Goal: Information Seeking & Learning: Compare options

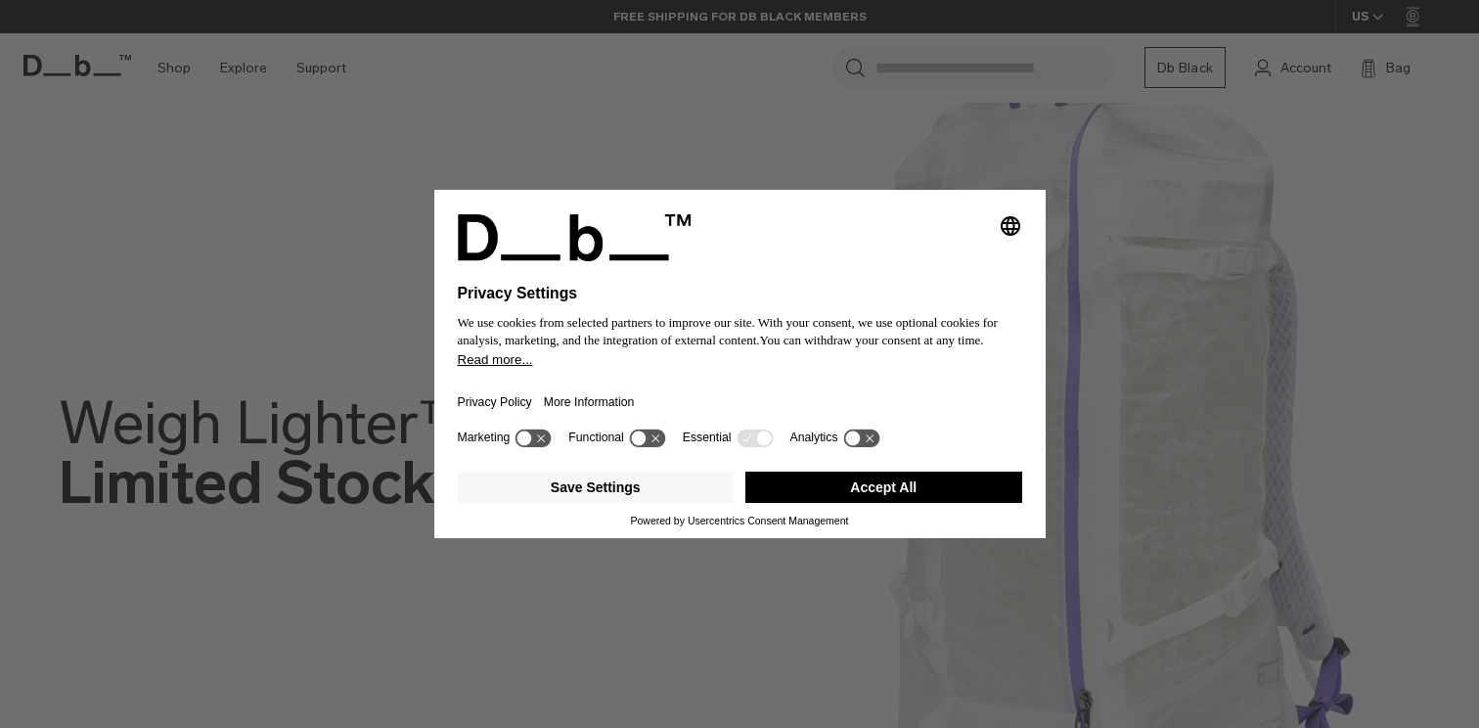
click at [642, 441] on icon at bounding box center [638, 438] width 15 height 15
click at [642, 441] on icon at bounding box center [647, 437] width 36 height 19
click at [877, 514] on div "Save Settings Accept All" at bounding box center [740, 489] width 564 height 51
click at [884, 495] on button "Accept All" at bounding box center [883, 486] width 277 height 31
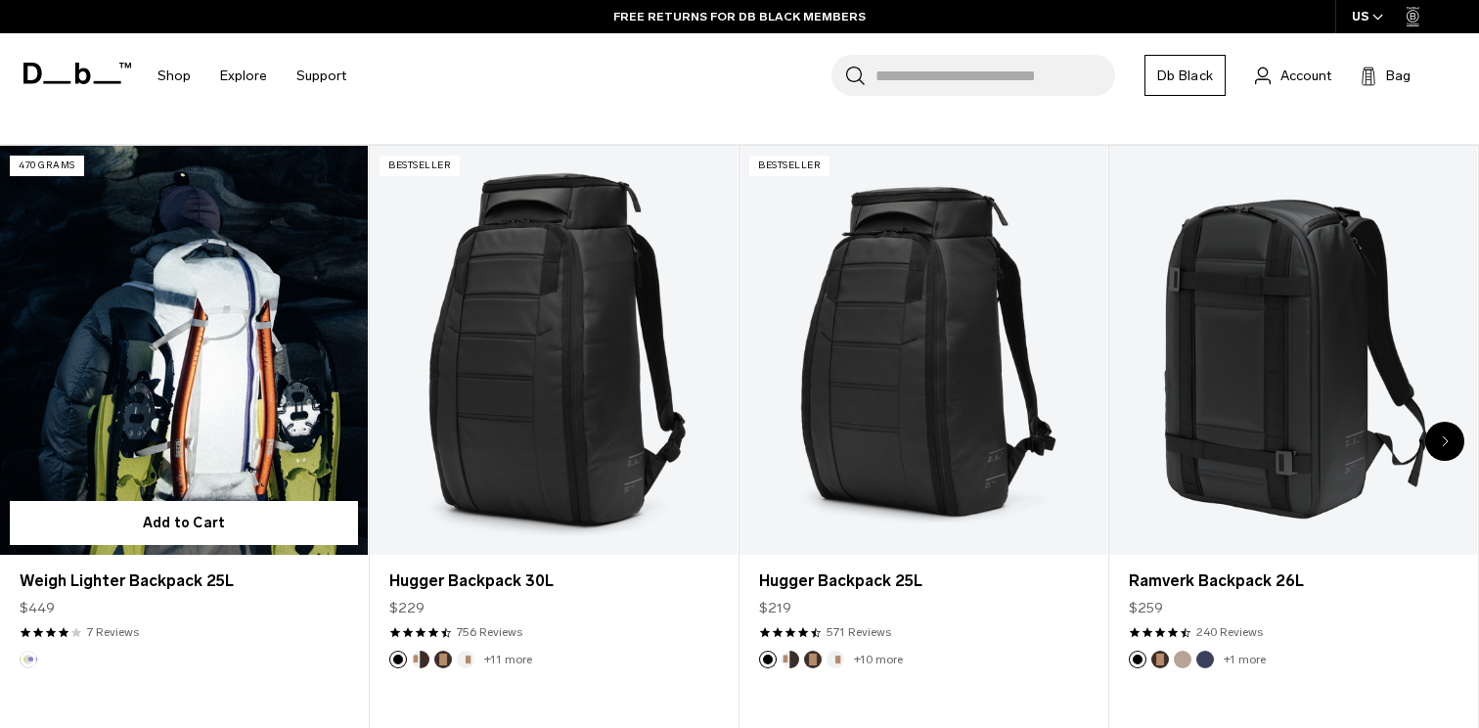
scroll to position [755, 0]
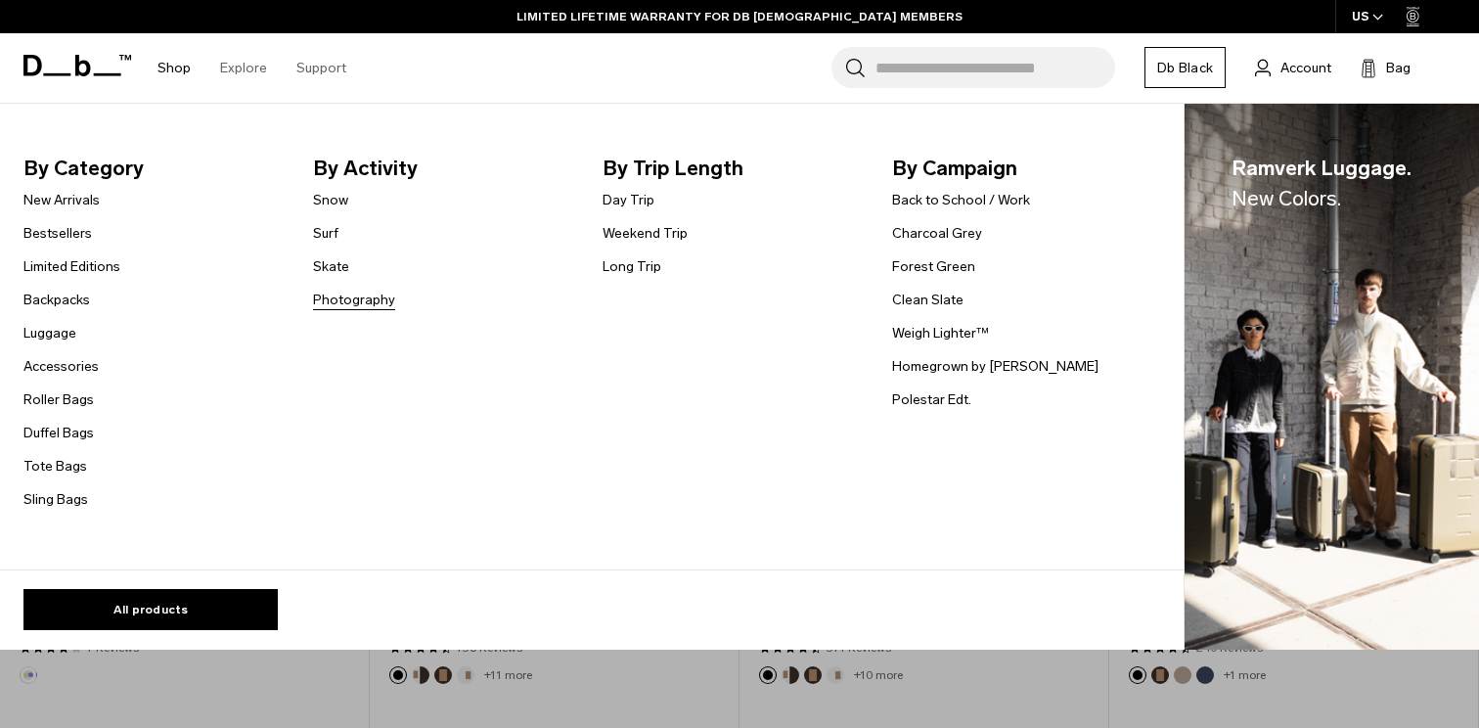
click at [343, 300] on link "Photography" at bounding box center [354, 299] width 82 height 21
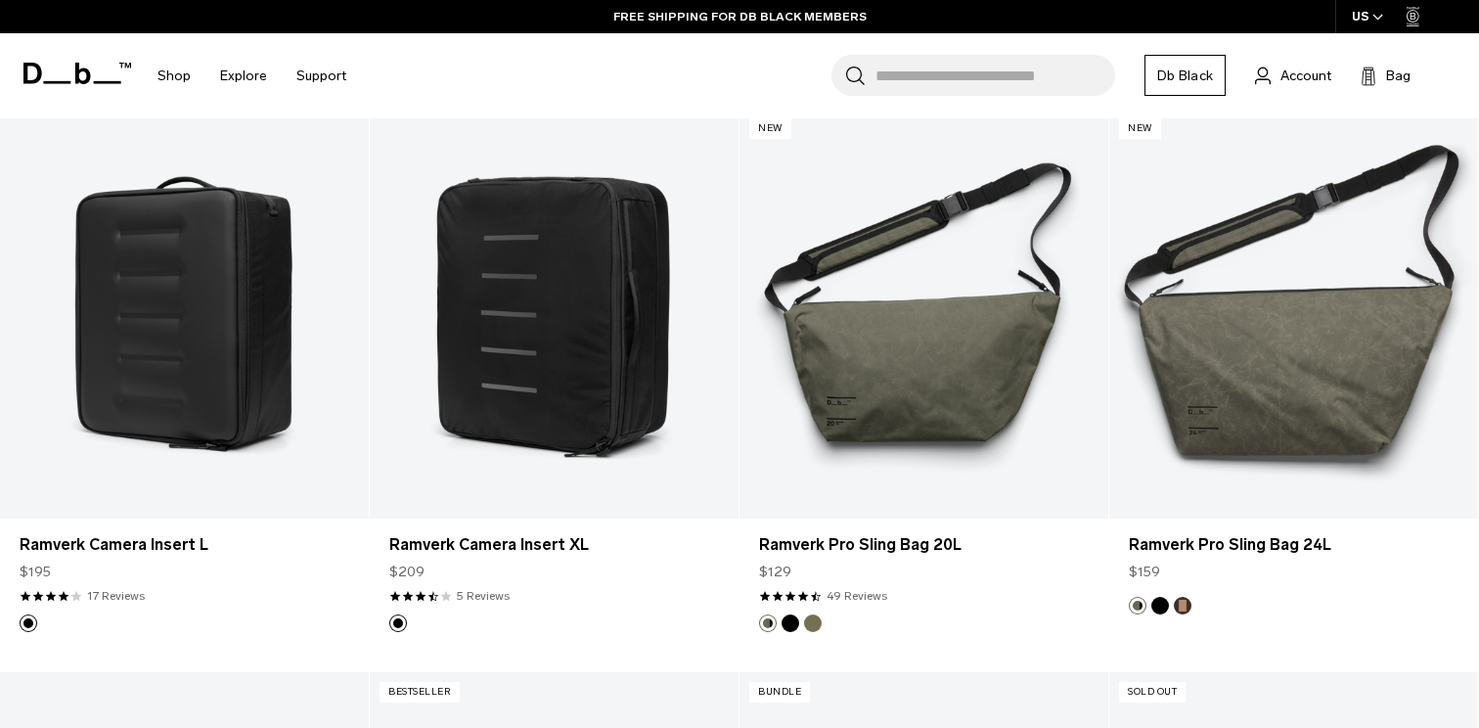
scroll to position [955, 0]
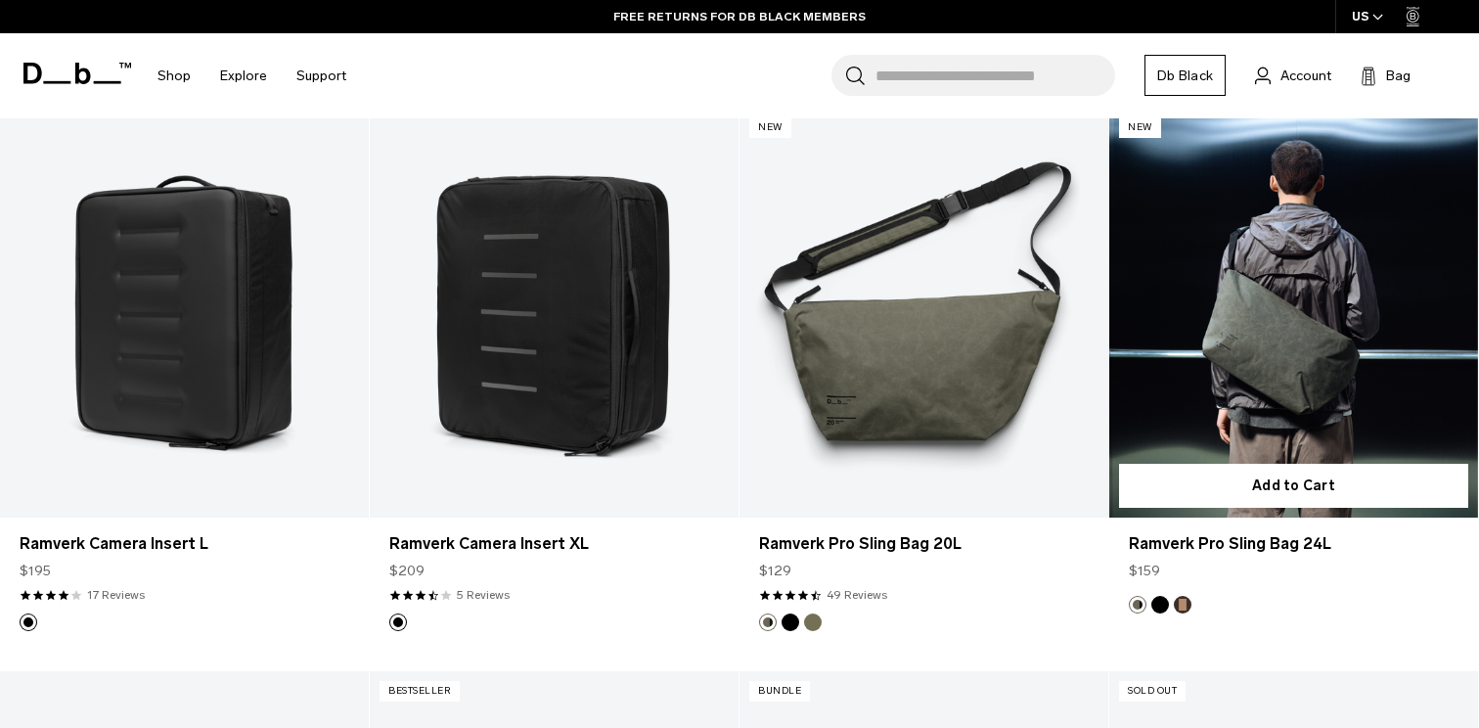
click at [1343, 325] on link "Ramverk Pro Sling Bag 24L" at bounding box center [1293, 313] width 369 height 410
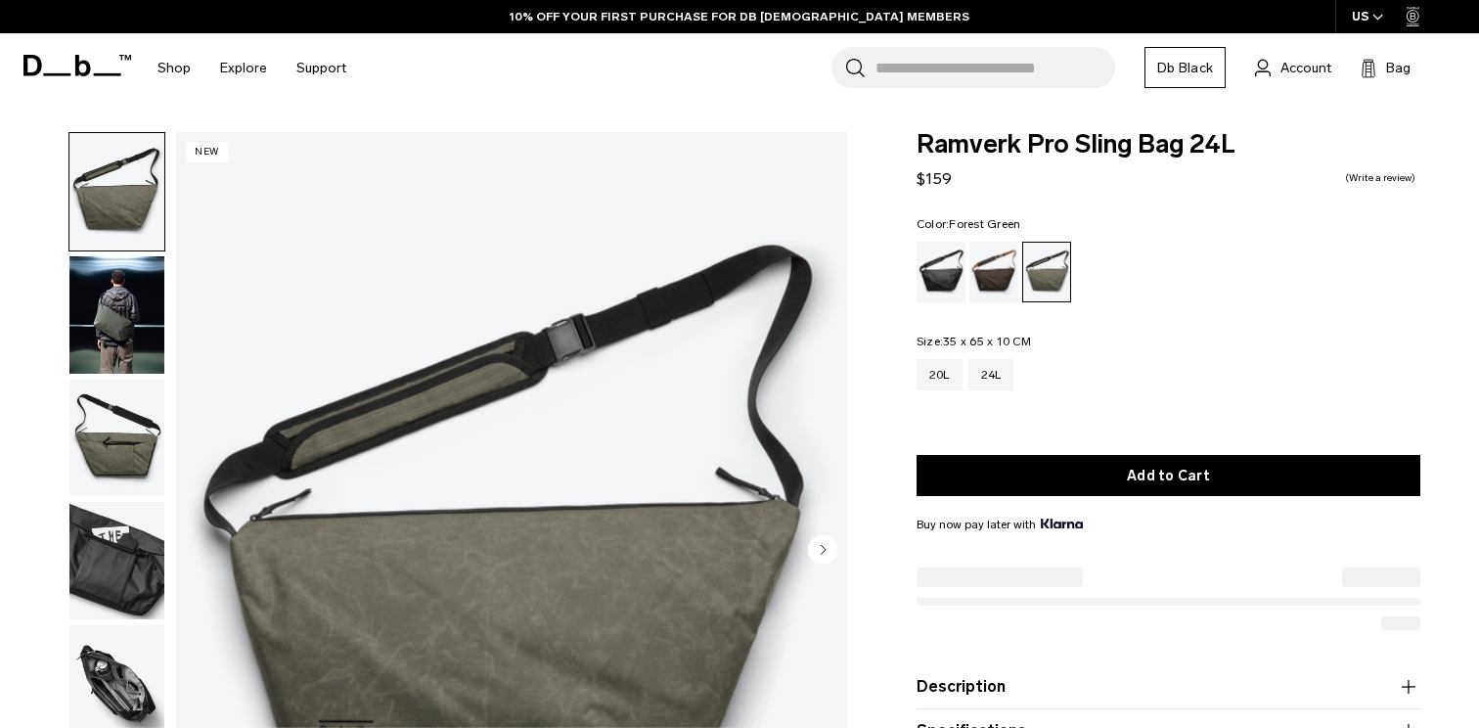
click at [129, 358] on img "button" at bounding box center [116, 314] width 95 height 117
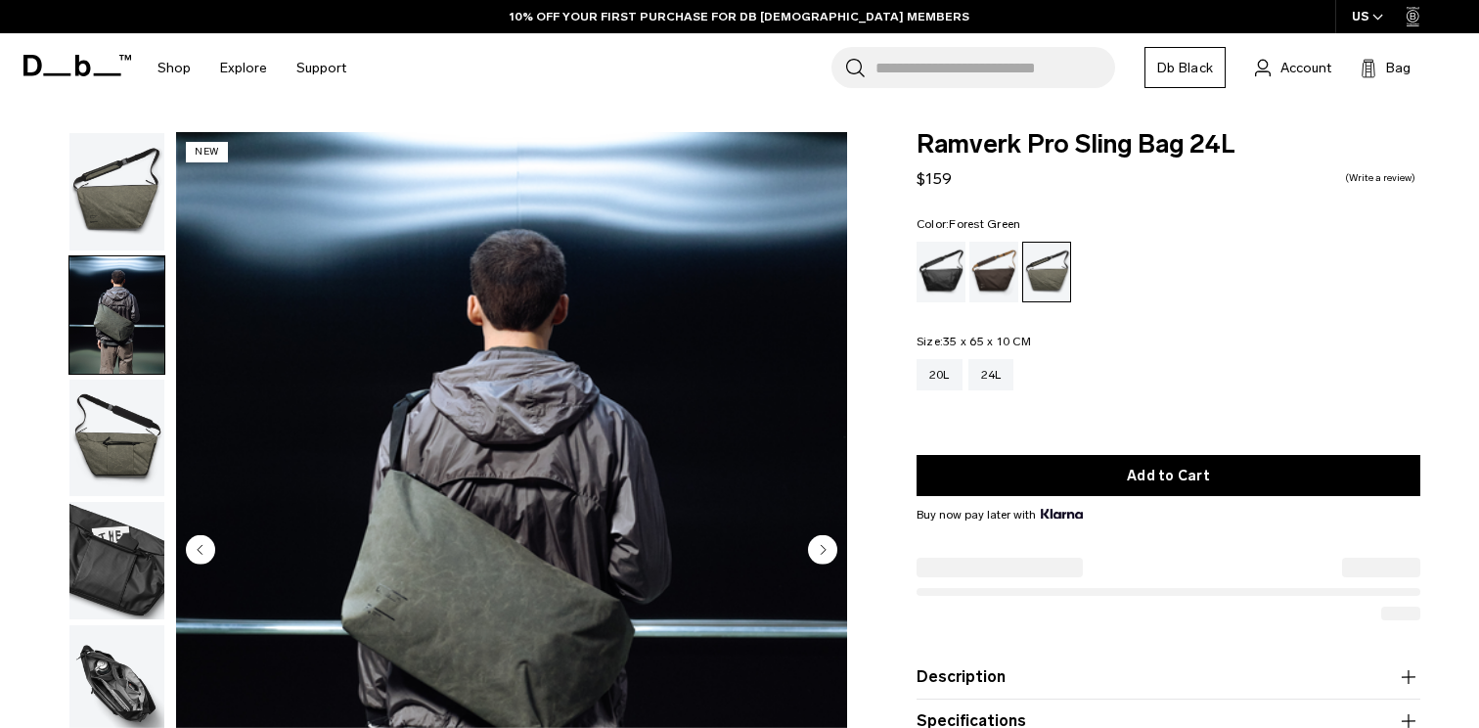
click at [138, 431] on img "button" at bounding box center [116, 437] width 95 height 117
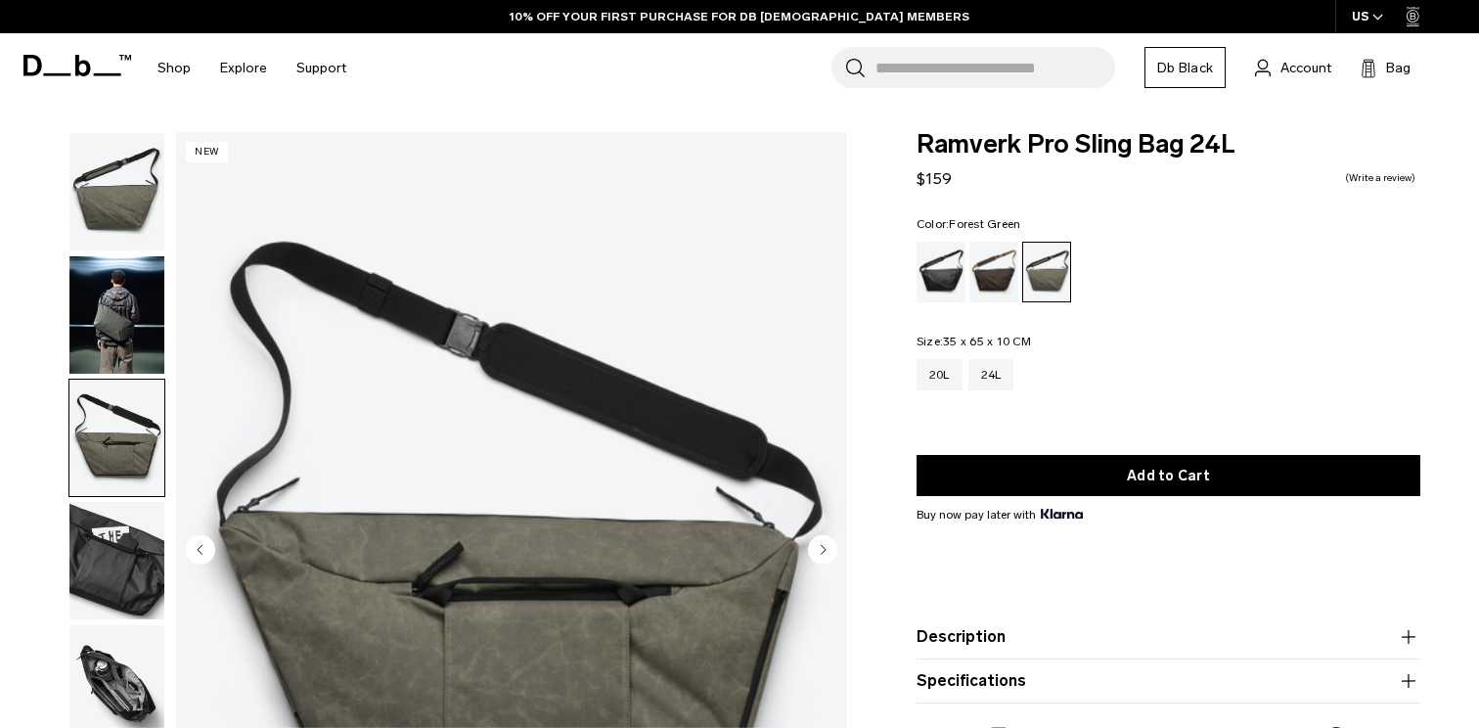
click at [154, 553] on img "button" at bounding box center [116, 560] width 95 height 117
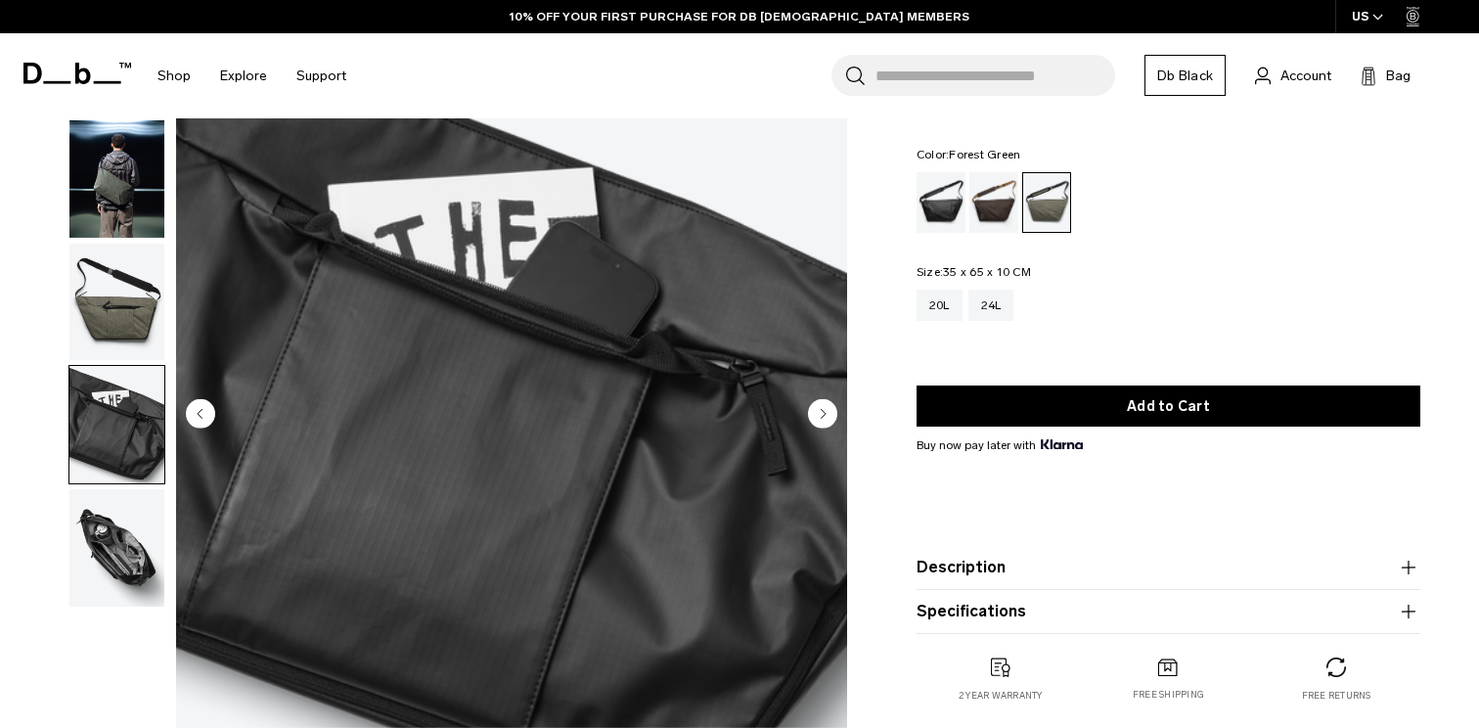
scroll to position [144, 0]
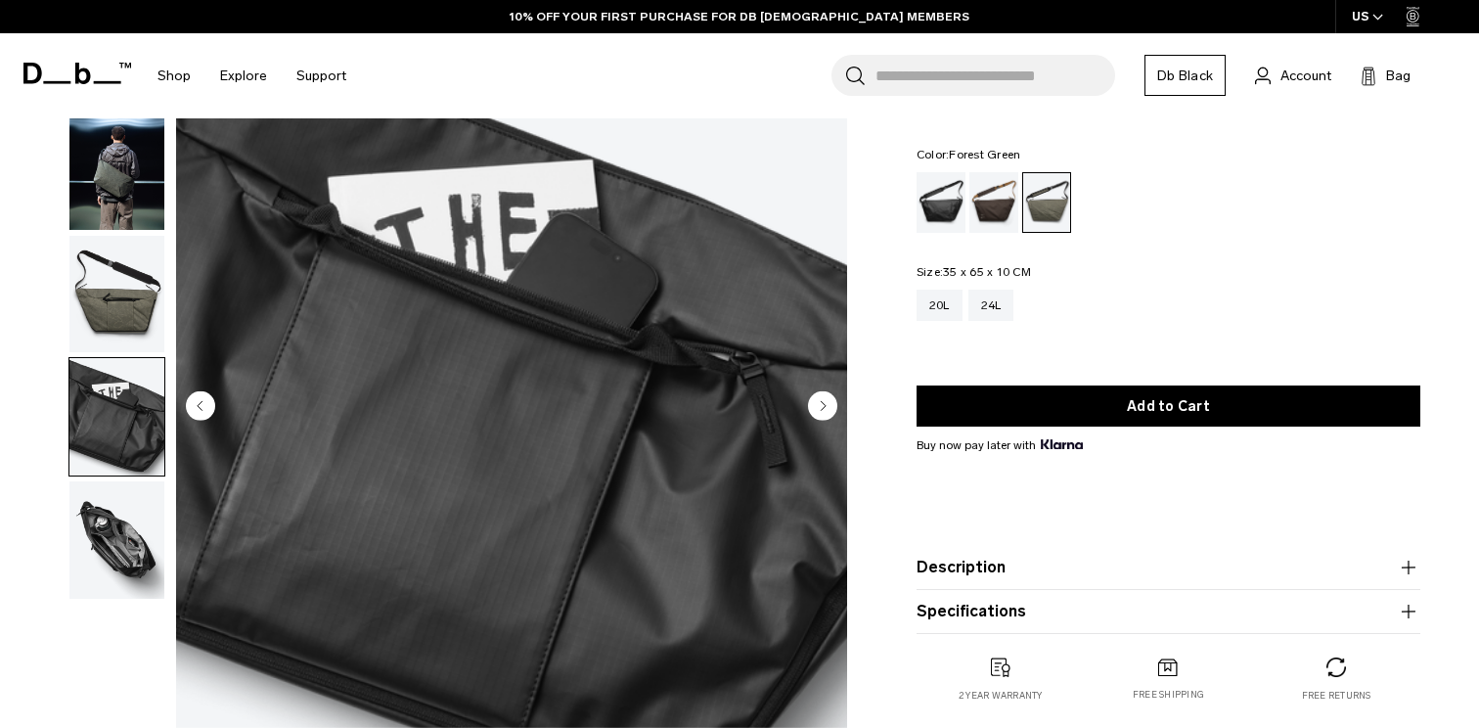
click at [127, 560] on img "button" at bounding box center [116, 539] width 95 height 117
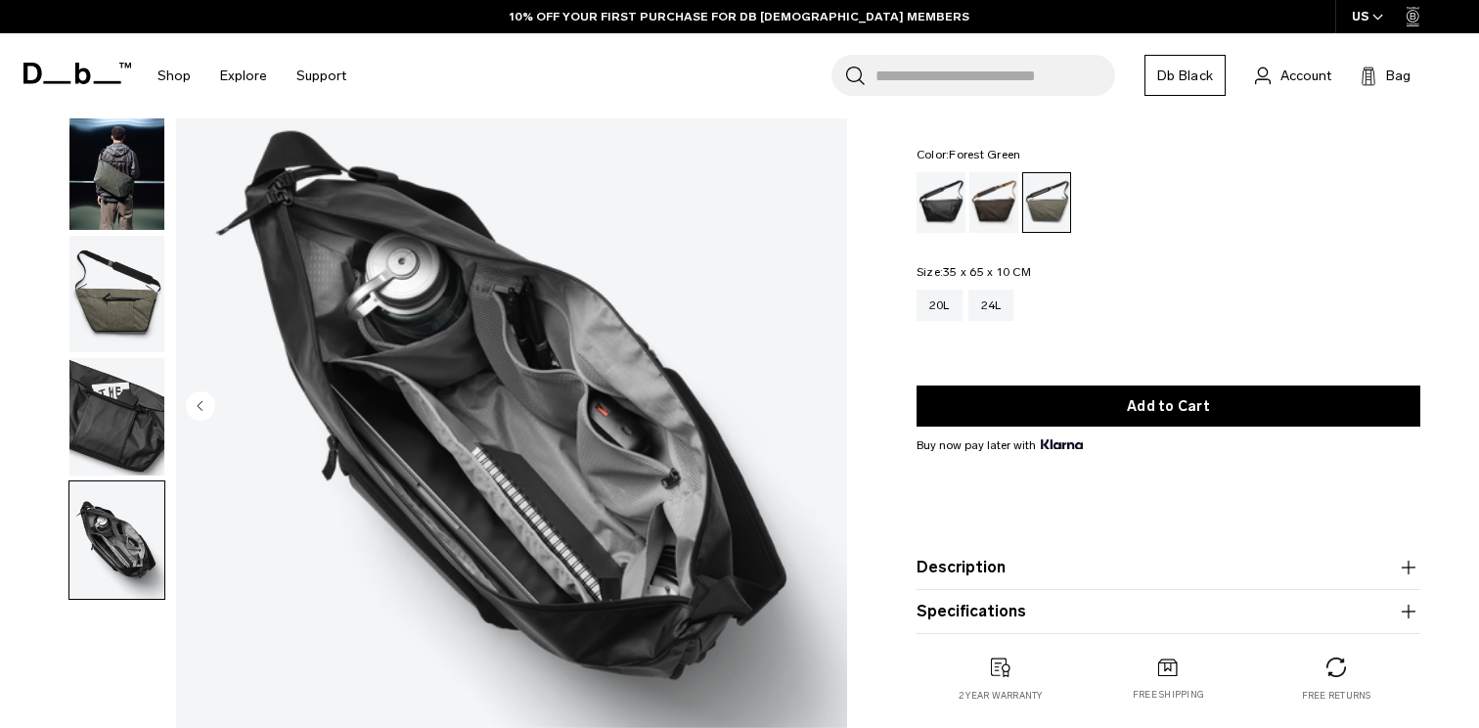
click at [863, 318] on div "Ramverk Pro Sling Bag 24L $159 0.0 star rating Write a review Color: Forest Gre…" at bounding box center [1168, 402] width 621 height 679
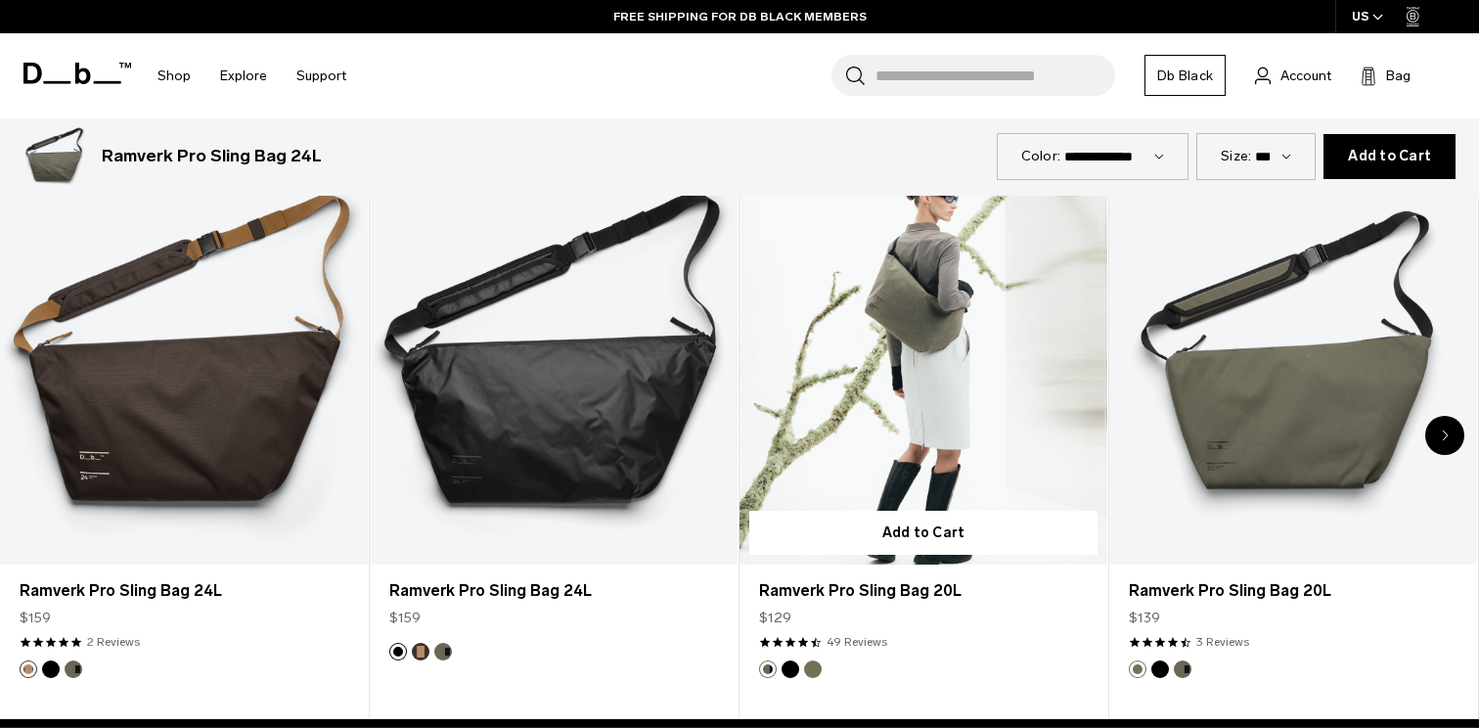
scroll to position [990, 0]
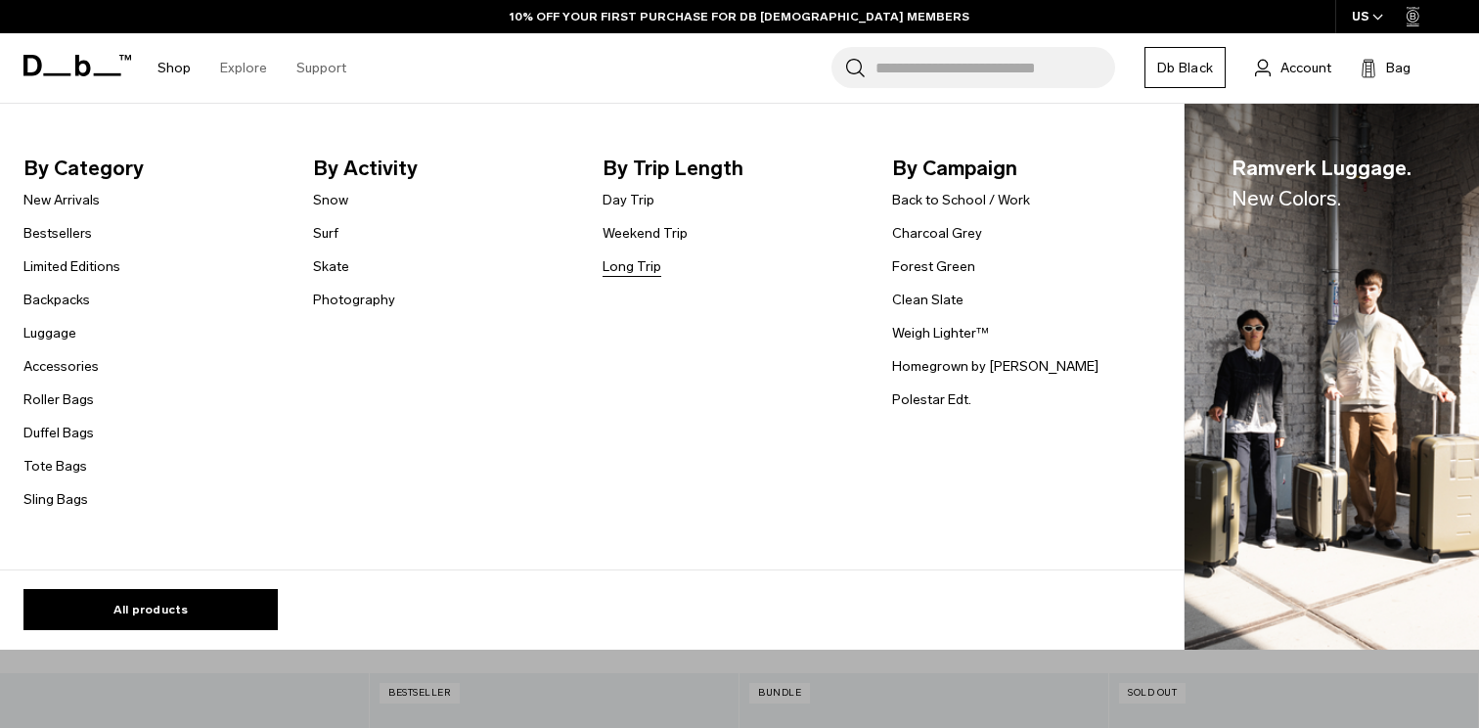
click at [645, 266] on link "Long Trip" at bounding box center [631, 266] width 59 height 21
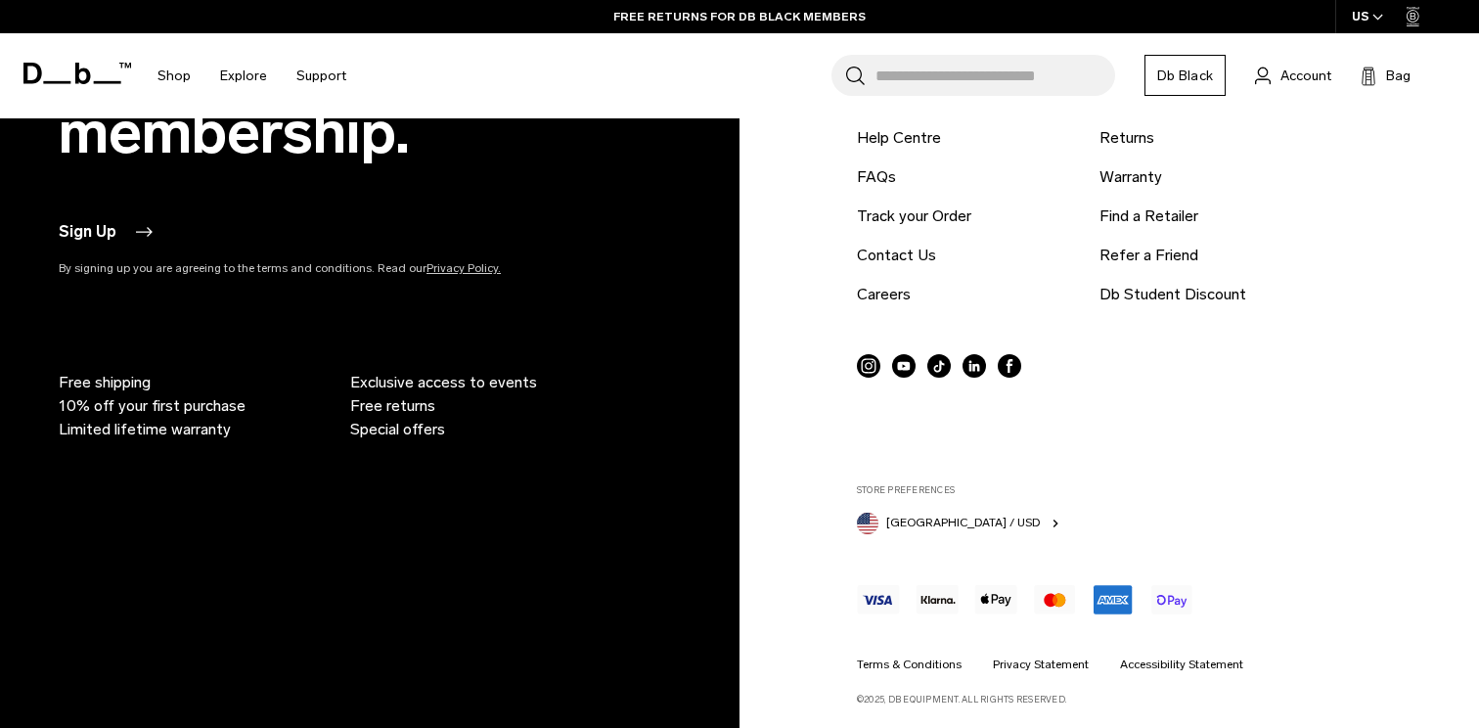
scroll to position [6392, 0]
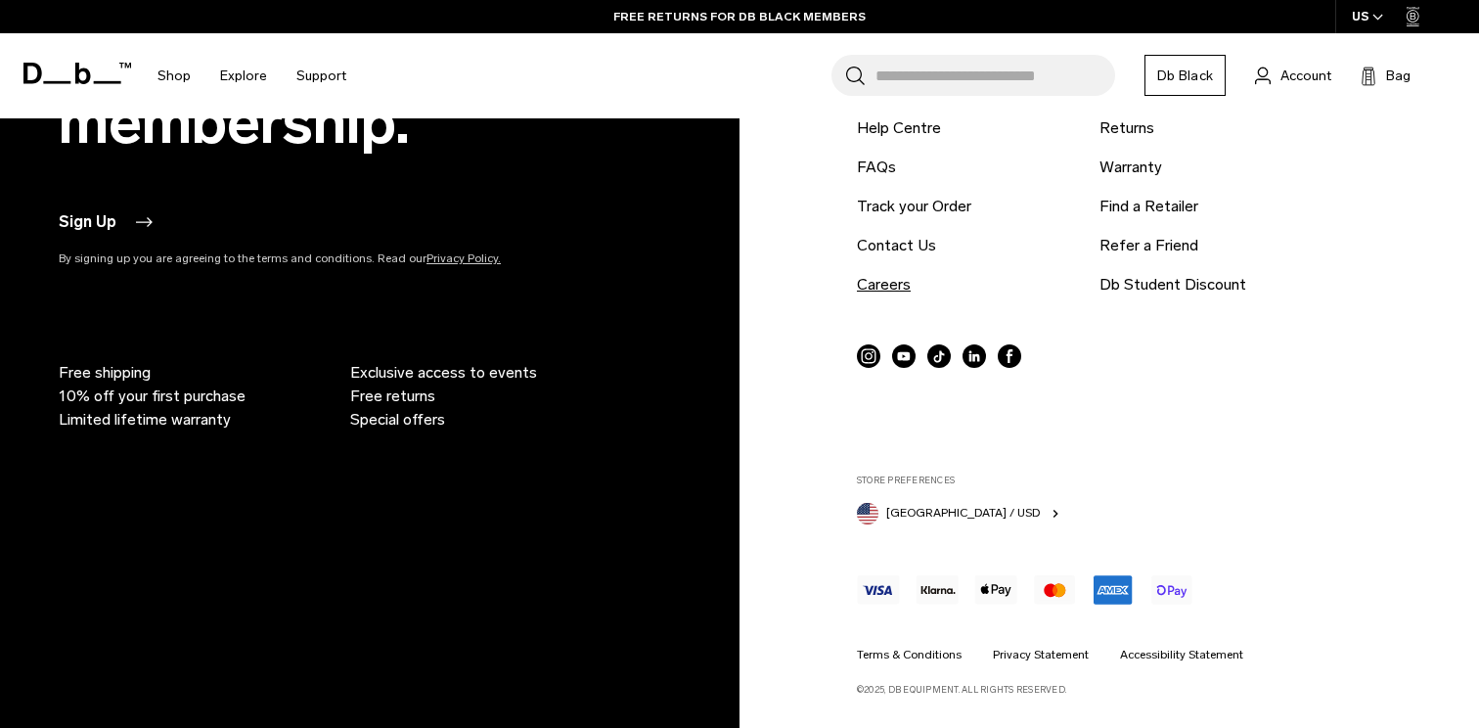
click at [869, 286] on link "Careers" at bounding box center [884, 284] width 54 height 23
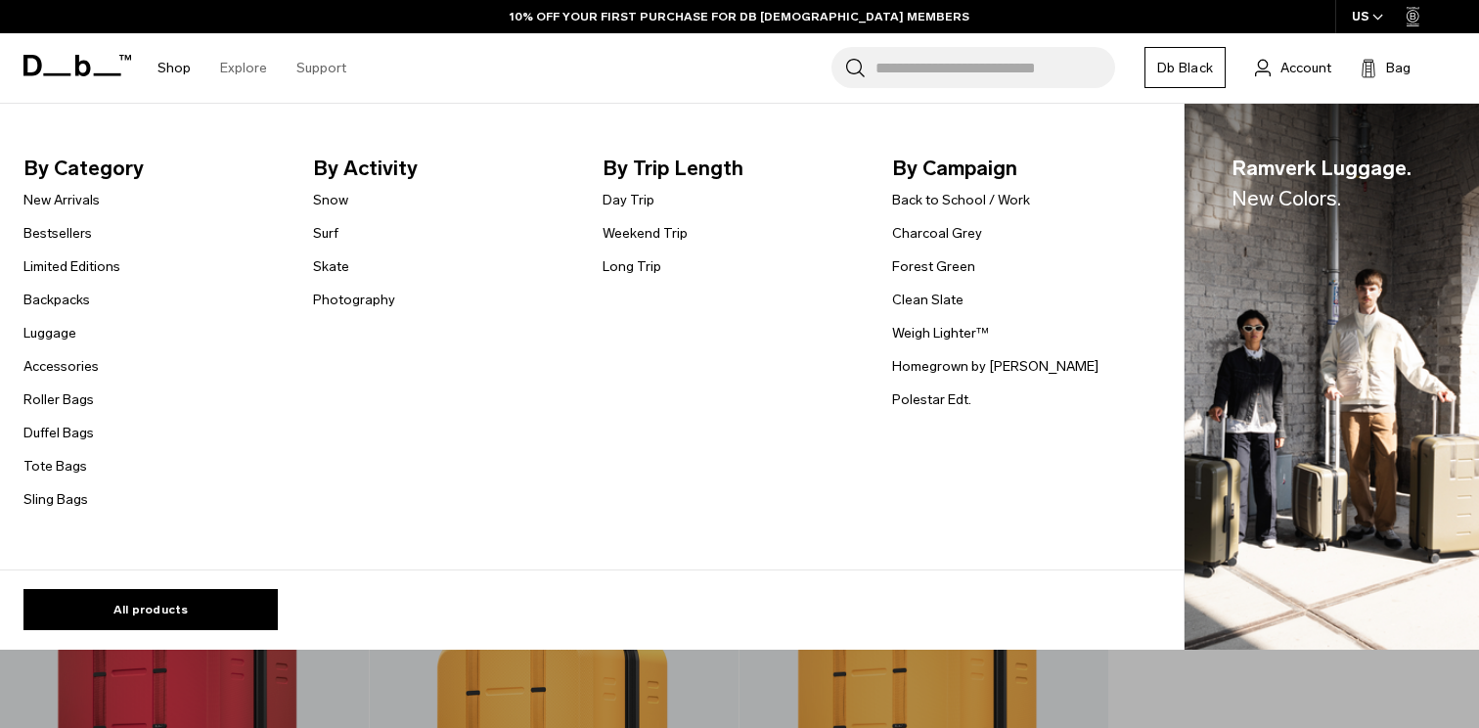
scroll to position [6392, 0]
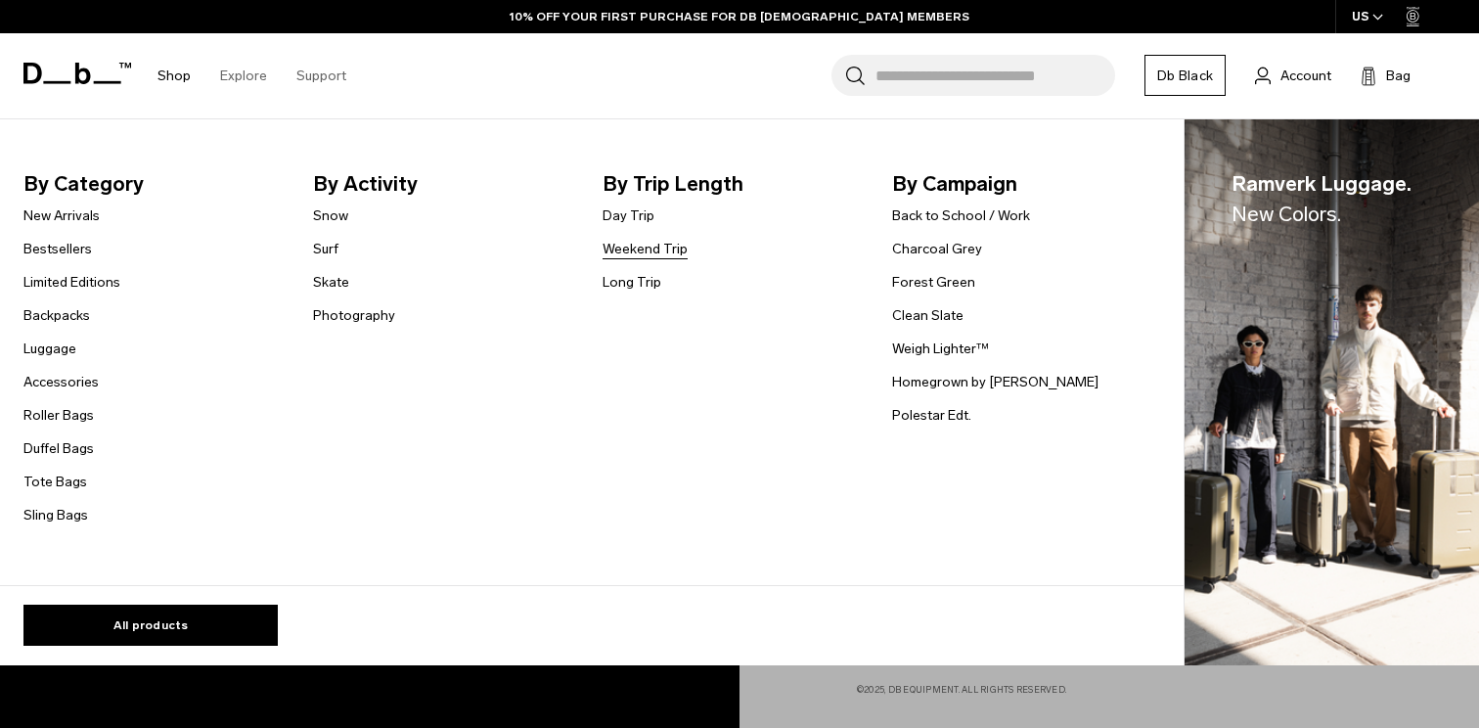
click at [628, 245] on link "Weekend Trip" at bounding box center [644, 249] width 85 height 21
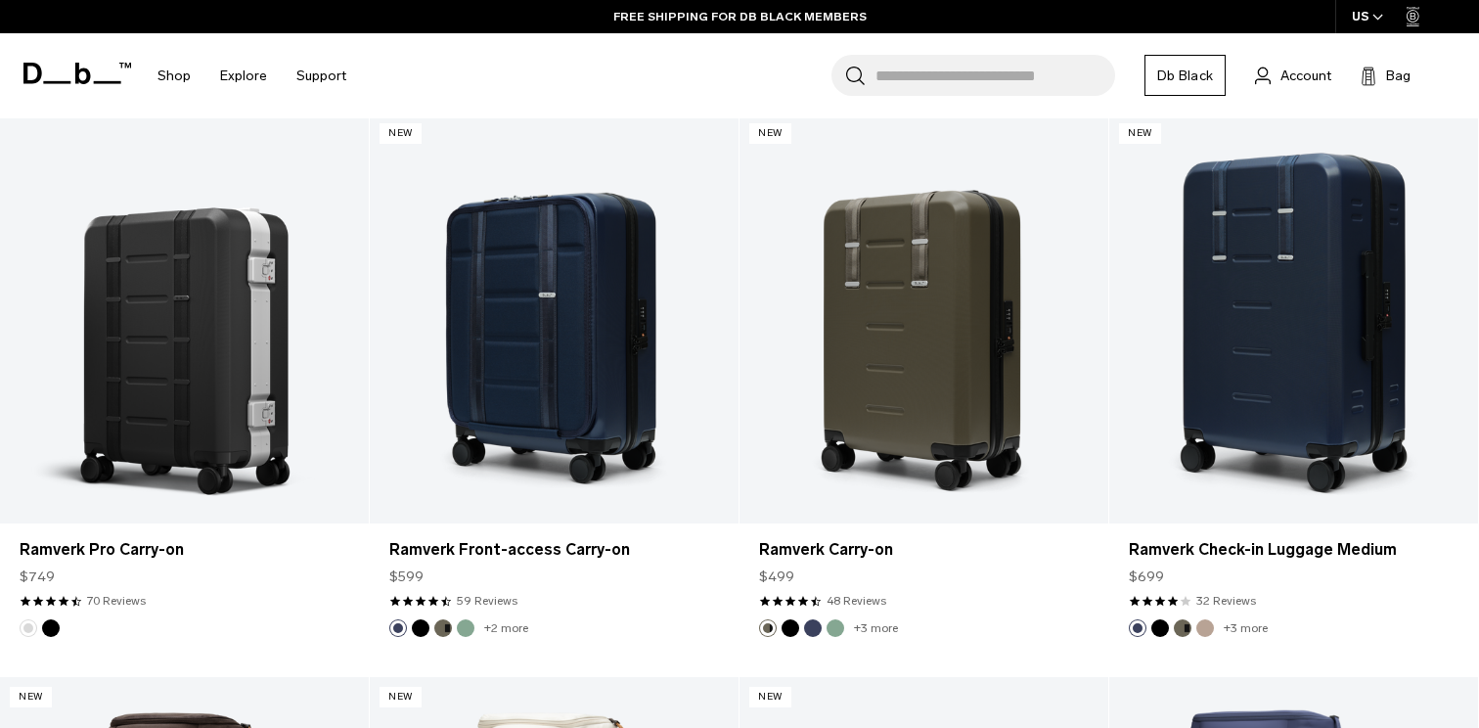
scroll to position [1028, 0]
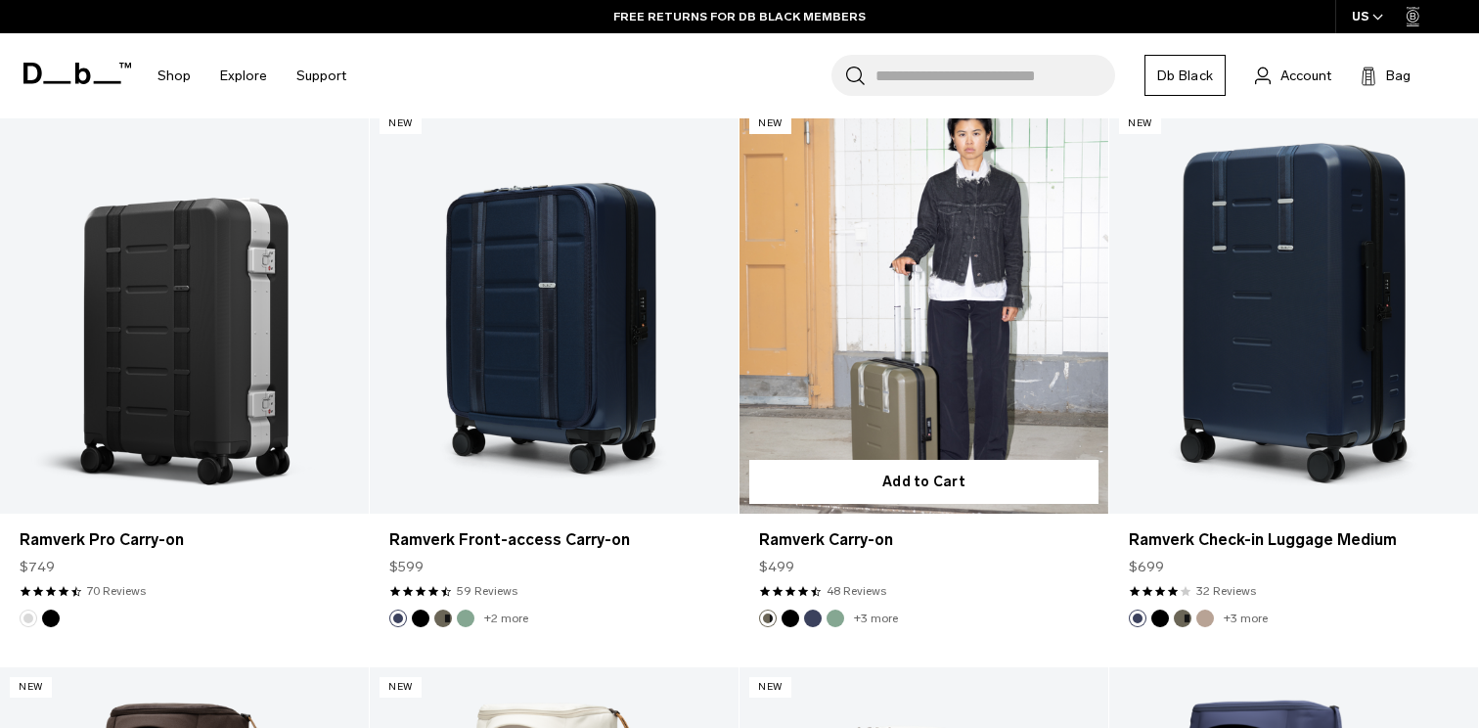
click at [900, 352] on link "Ramverk Carry-on" at bounding box center [923, 309] width 369 height 410
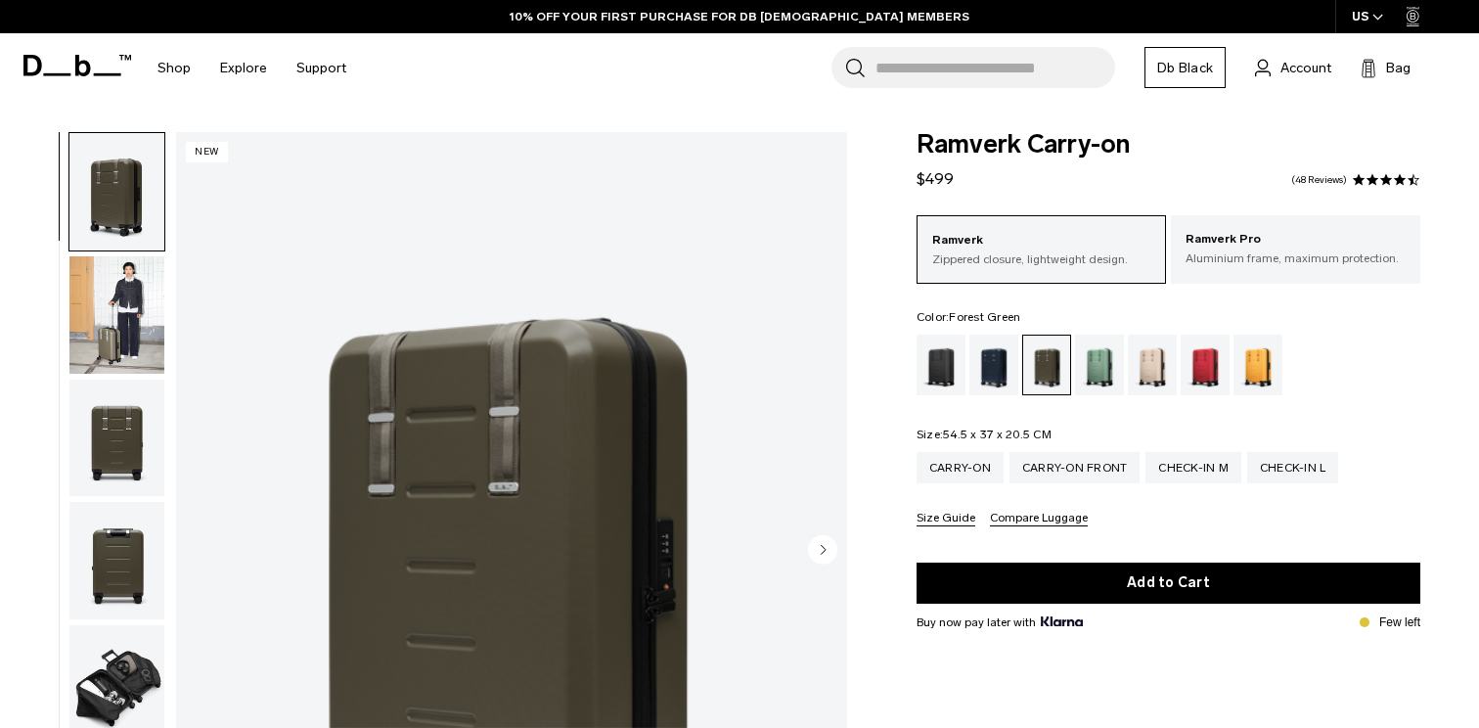
click at [143, 321] on img "button" at bounding box center [116, 314] width 95 height 117
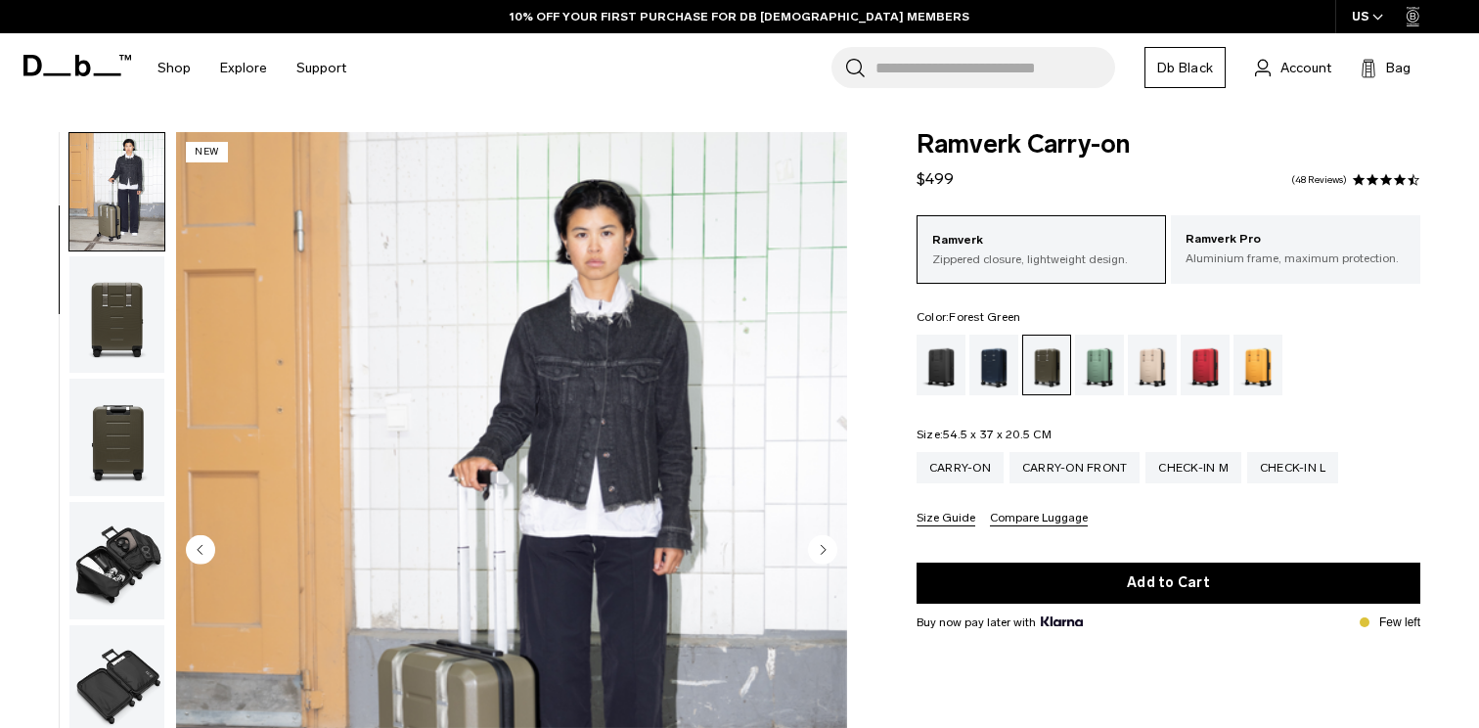
click at [139, 381] on img "button" at bounding box center [116, 436] width 95 height 117
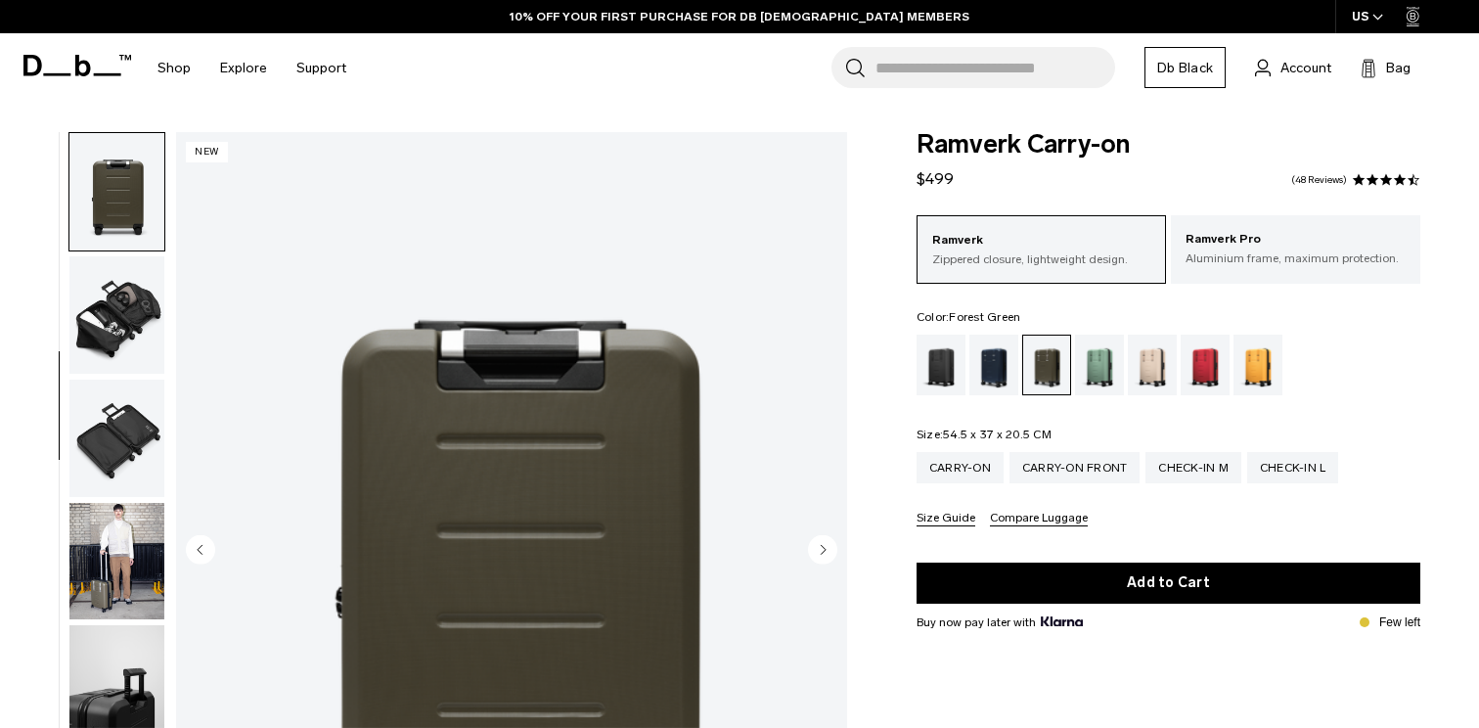
click at [139, 334] on img "button" at bounding box center [116, 314] width 95 height 117
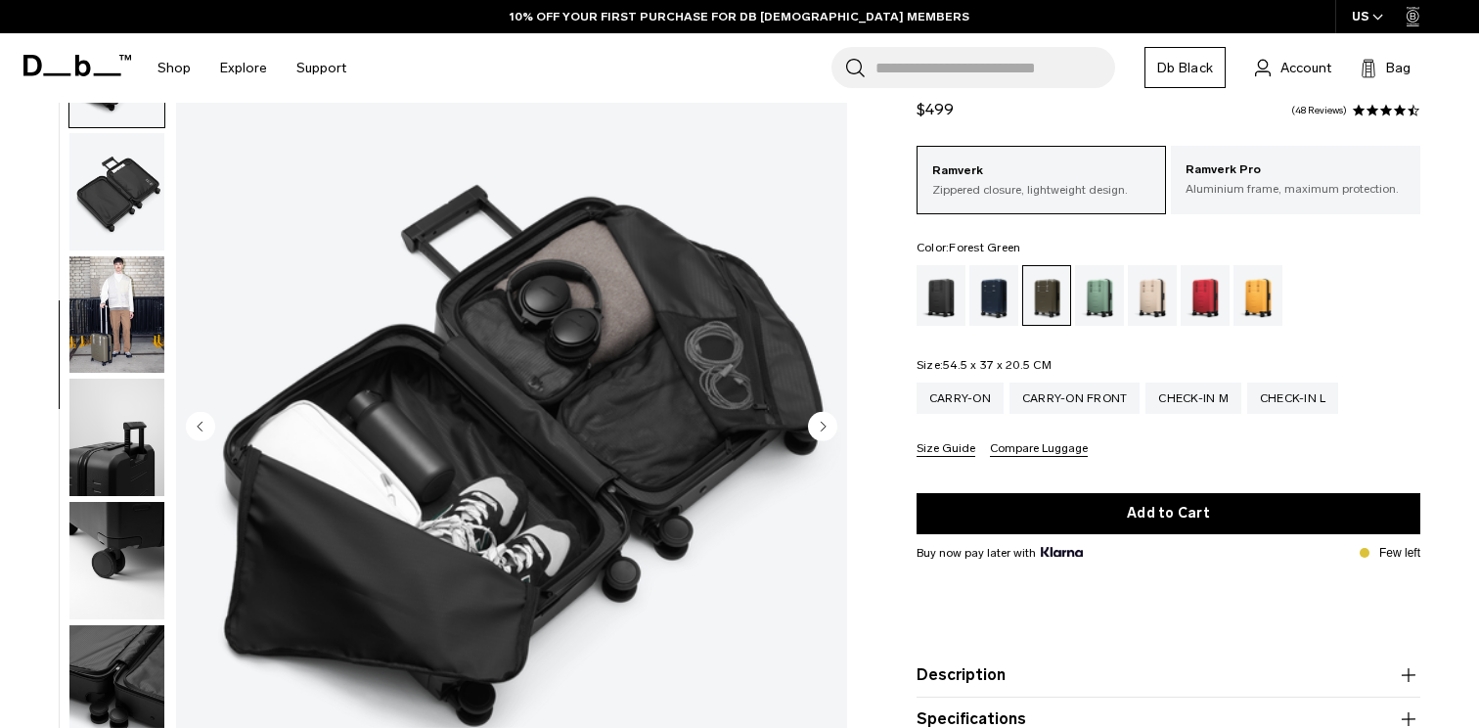
scroll to position [142, 0]
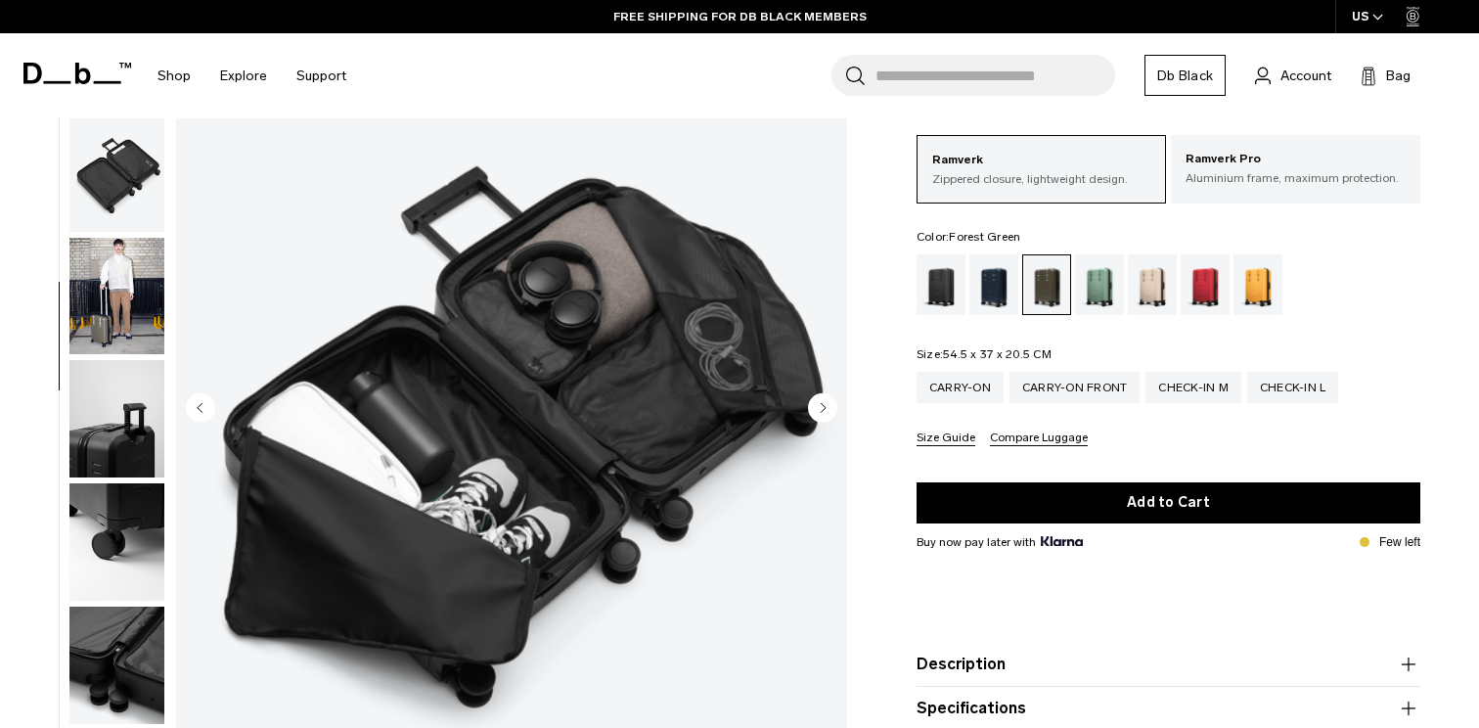
click at [139, 290] on img "button" at bounding box center [116, 296] width 95 height 117
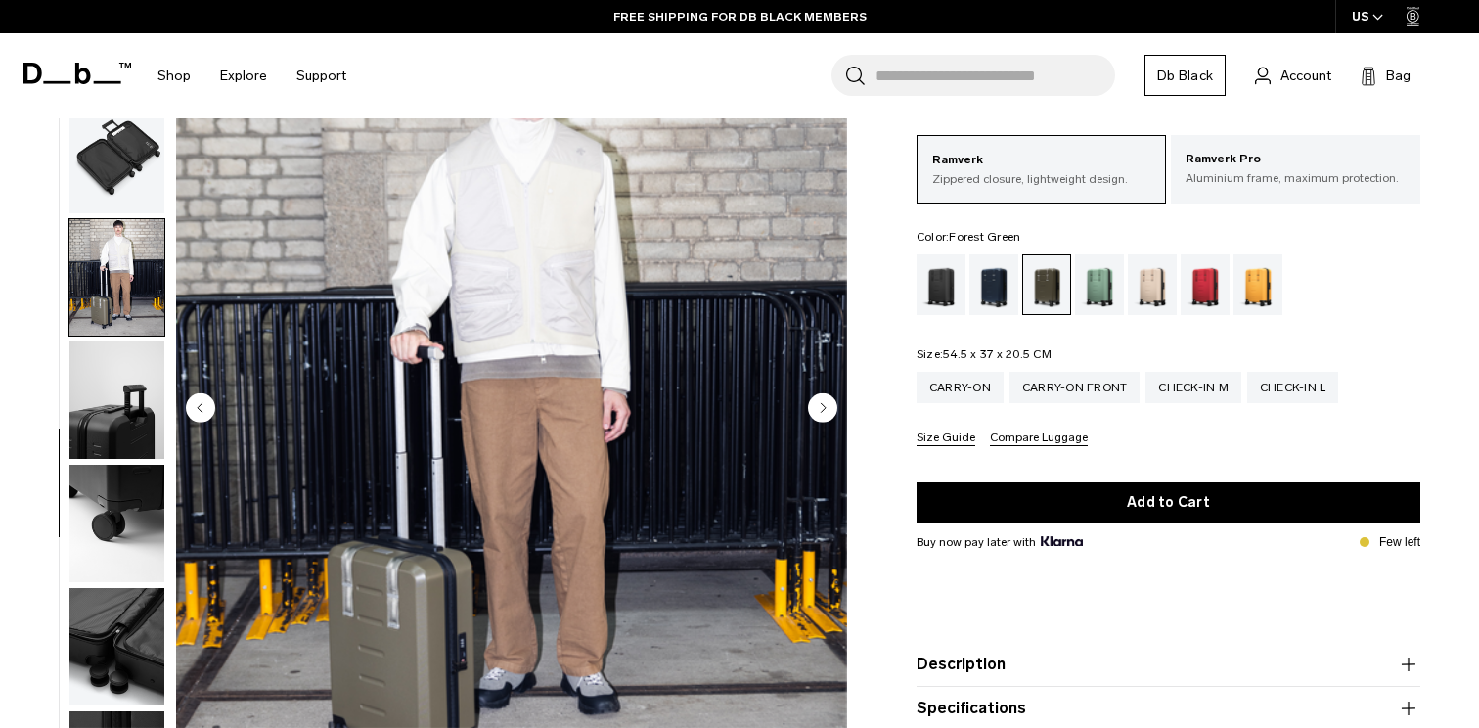
click at [137, 411] on img "button" at bounding box center [116, 399] width 95 height 117
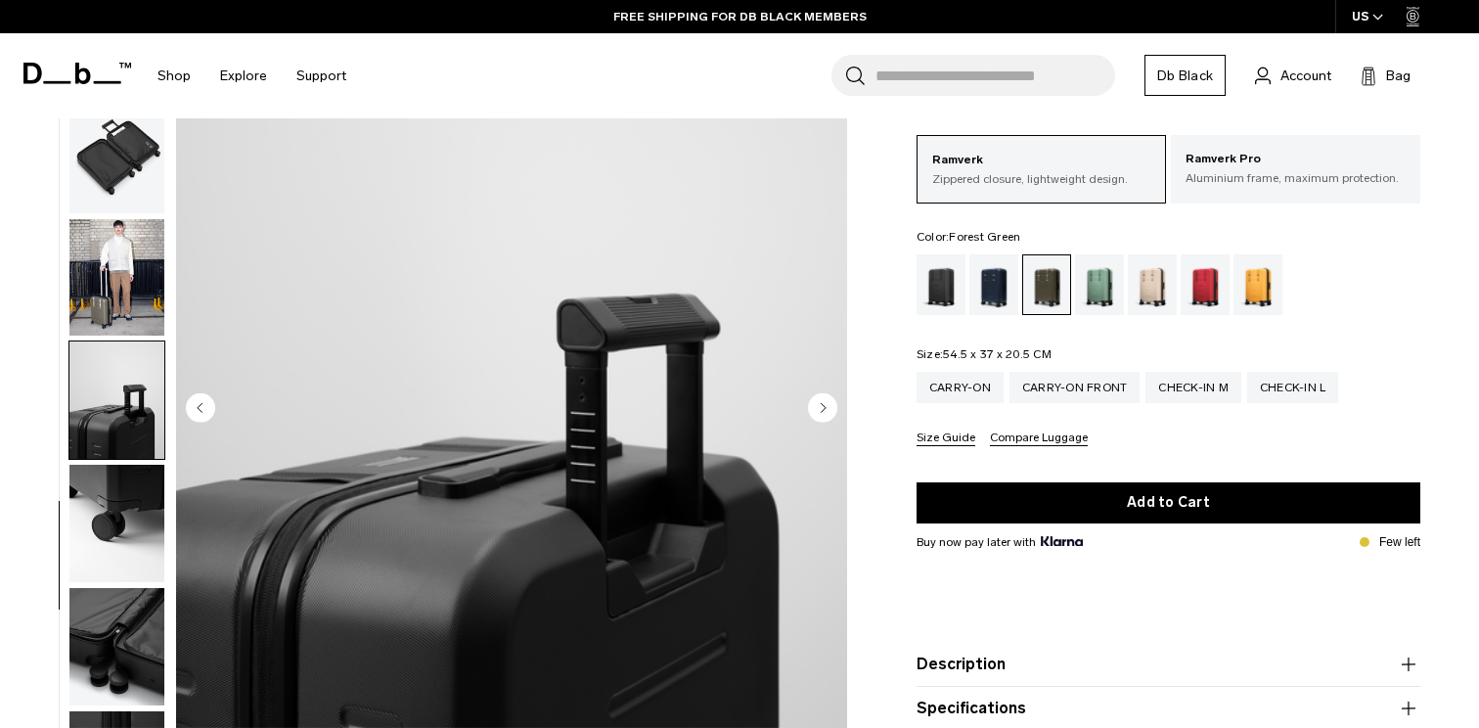
click at [141, 479] on img "button" at bounding box center [116, 523] width 95 height 117
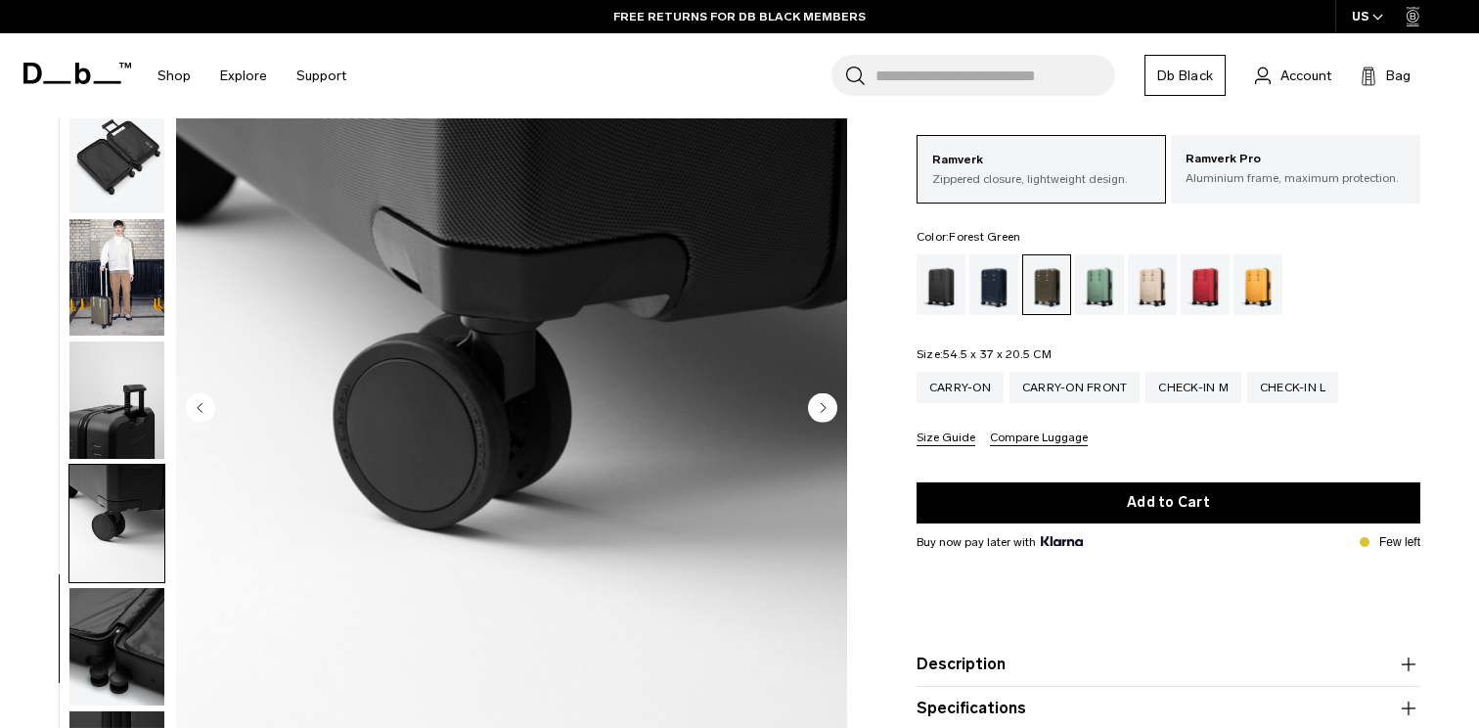
click at [72, 528] on img "button" at bounding box center [116, 523] width 95 height 117
